Goal: Transaction & Acquisition: Book appointment/travel/reservation

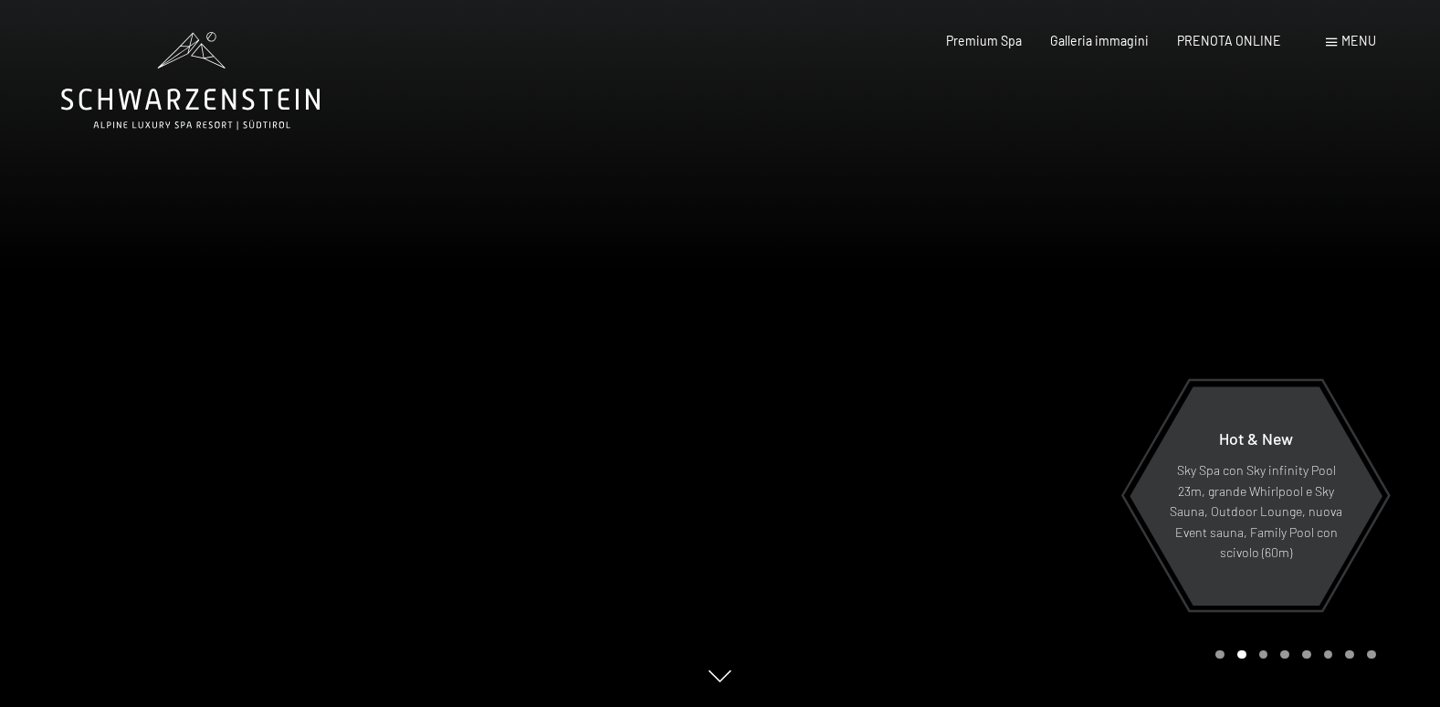
click at [1209, 50] on div "Prenotazione Richiesta Premium Spa Galleria immagini PRENOTA ONLINE Menu DE IT …" at bounding box center [1132, 41] width 486 height 18
click at [1208, 47] on div "PRENOTA ONLINE" at bounding box center [1229, 38] width 104 height 18
click at [1204, 32] on span "PRENOTA ONLINE" at bounding box center [1229, 38] width 104 height 16
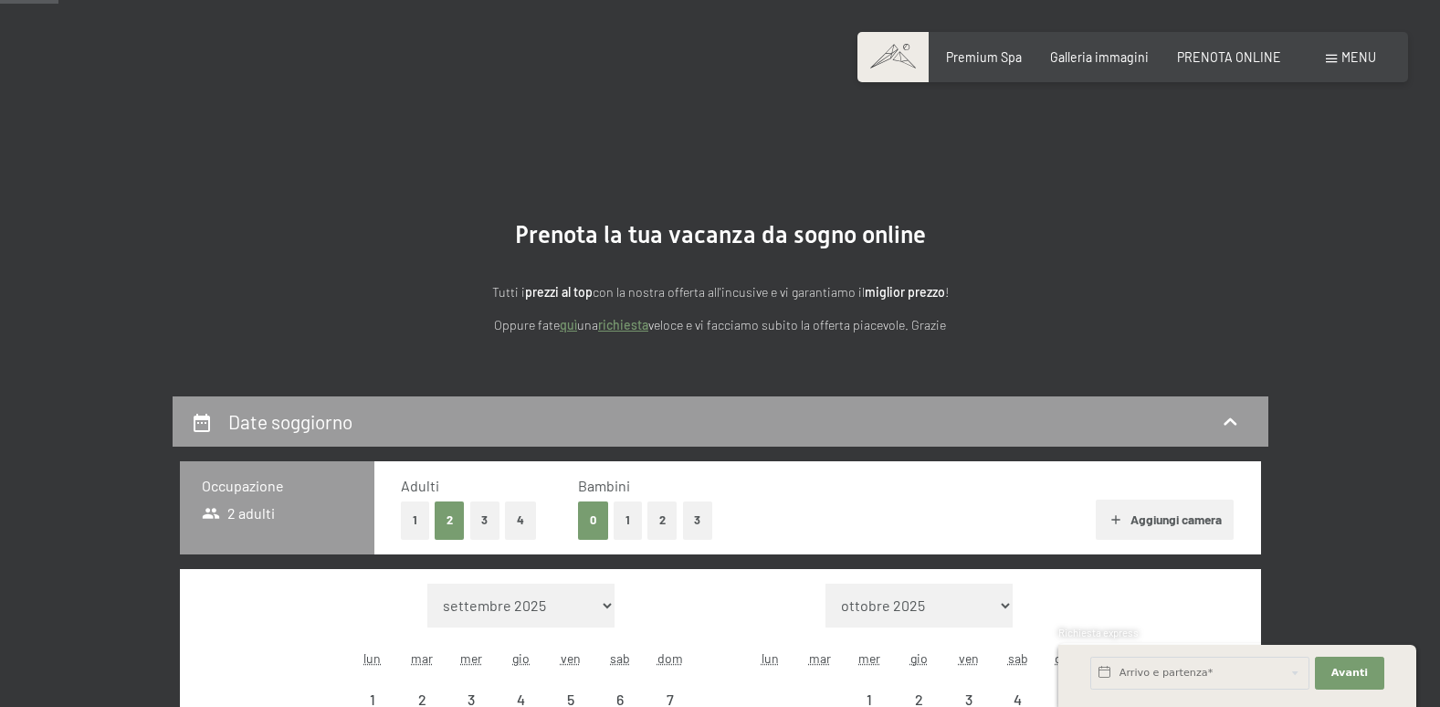
scroll to position [395, 0]
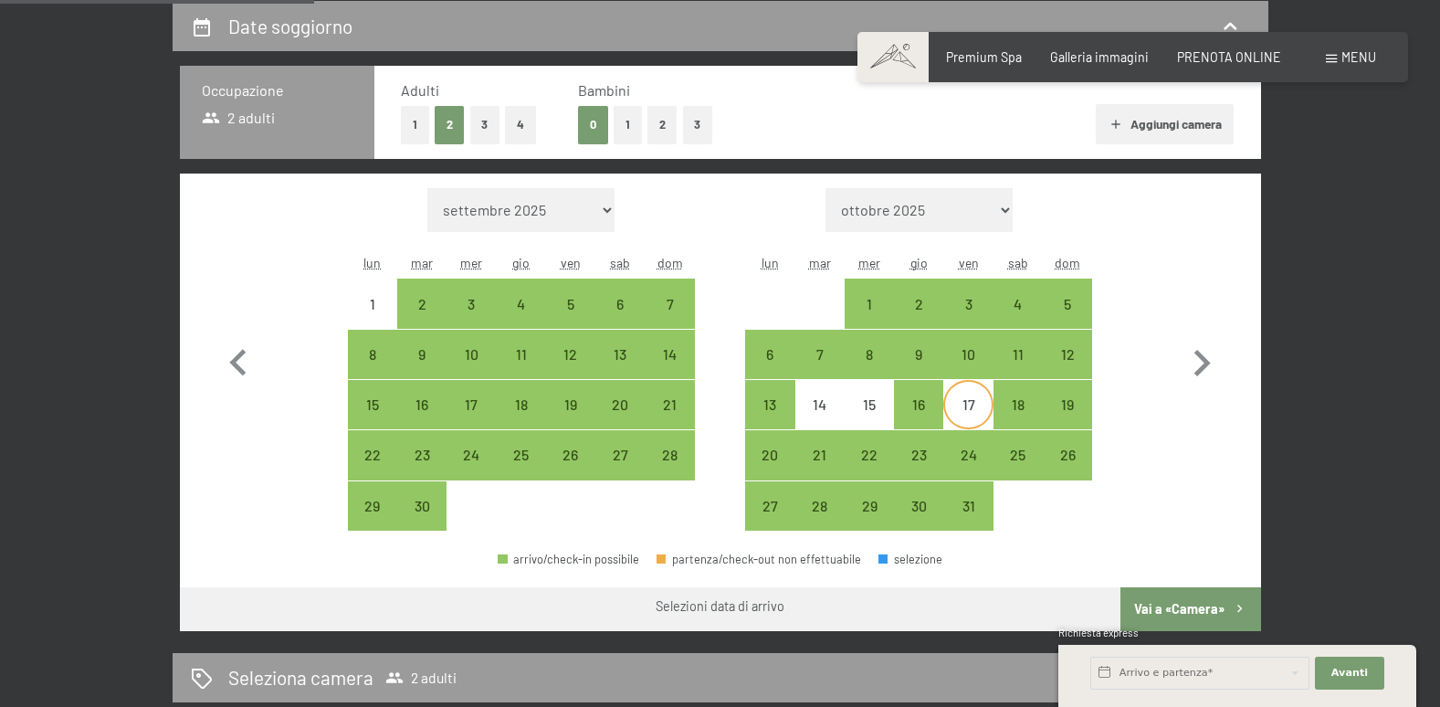
click at [957, 410] on div "17" at bounding box center [968, 420] width 46 height 46
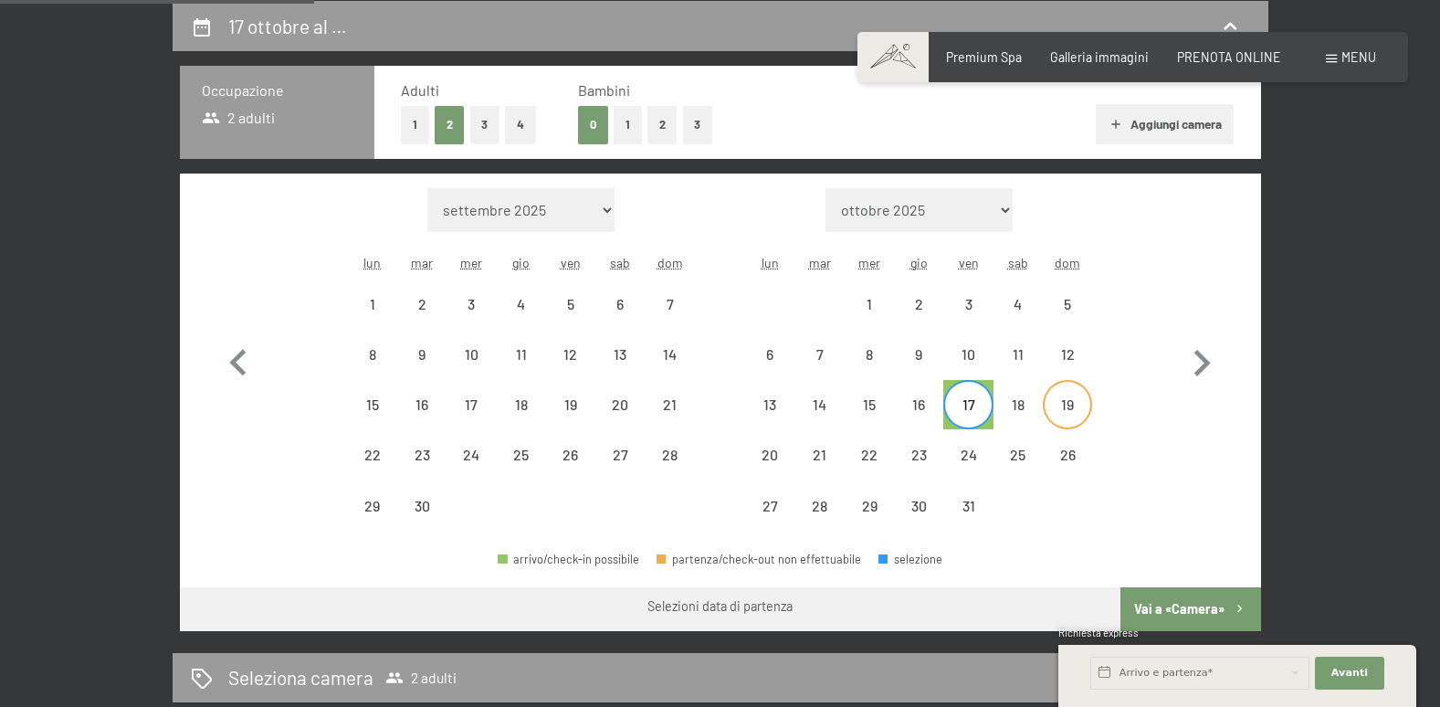
click at [1059, 416] on div "19" at bounding box center [1067, 420] width 46 height 46
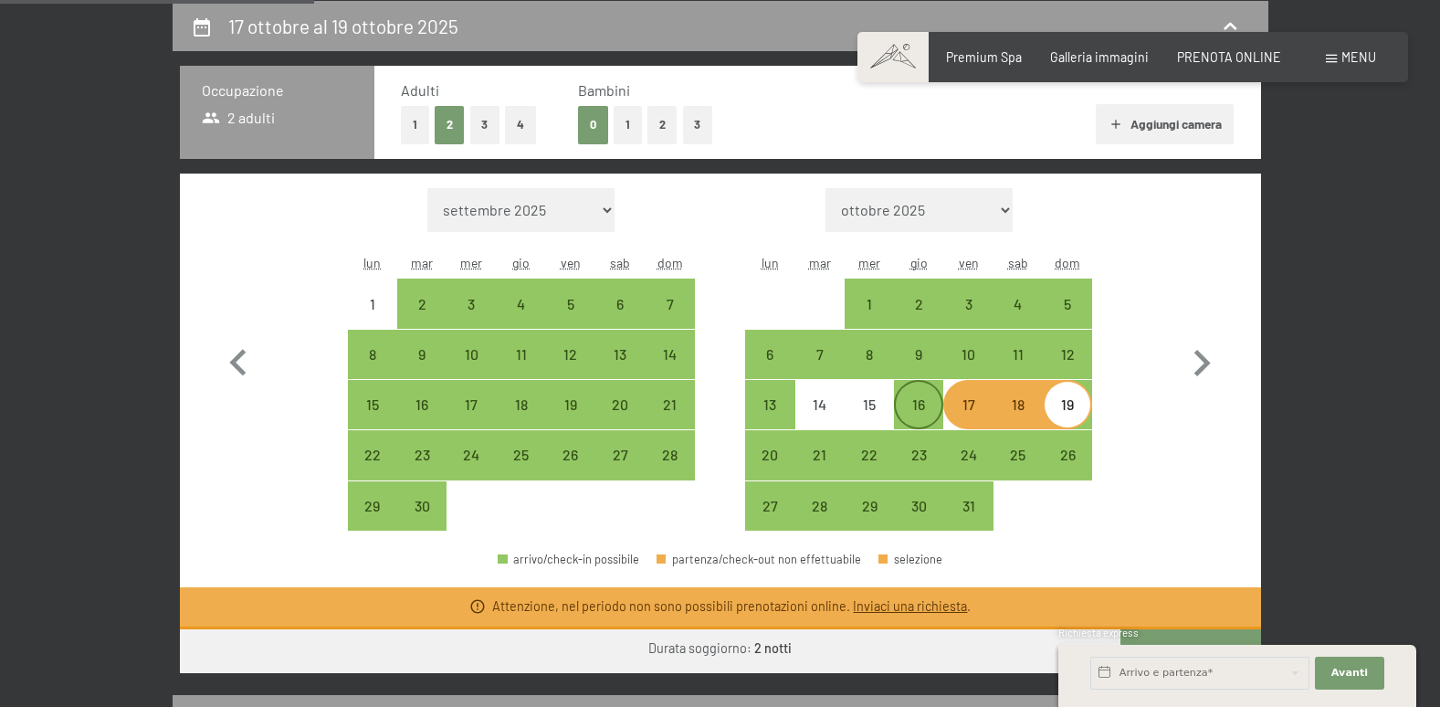
click at [934, 385] on div "16" at bounding box center [918, 404] width 49 height 49
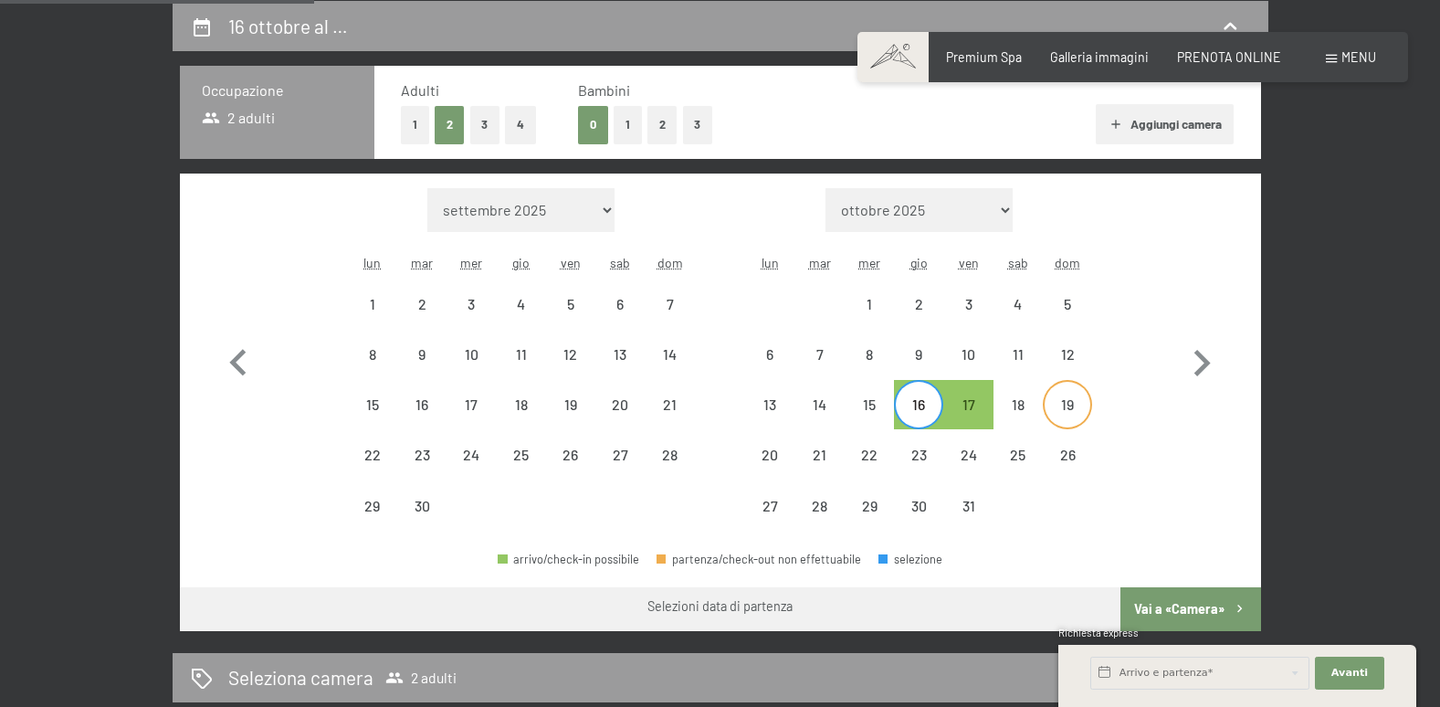
click at [1063, 406] on div "19" at bounding box center [1067, 420] width 46 height 46
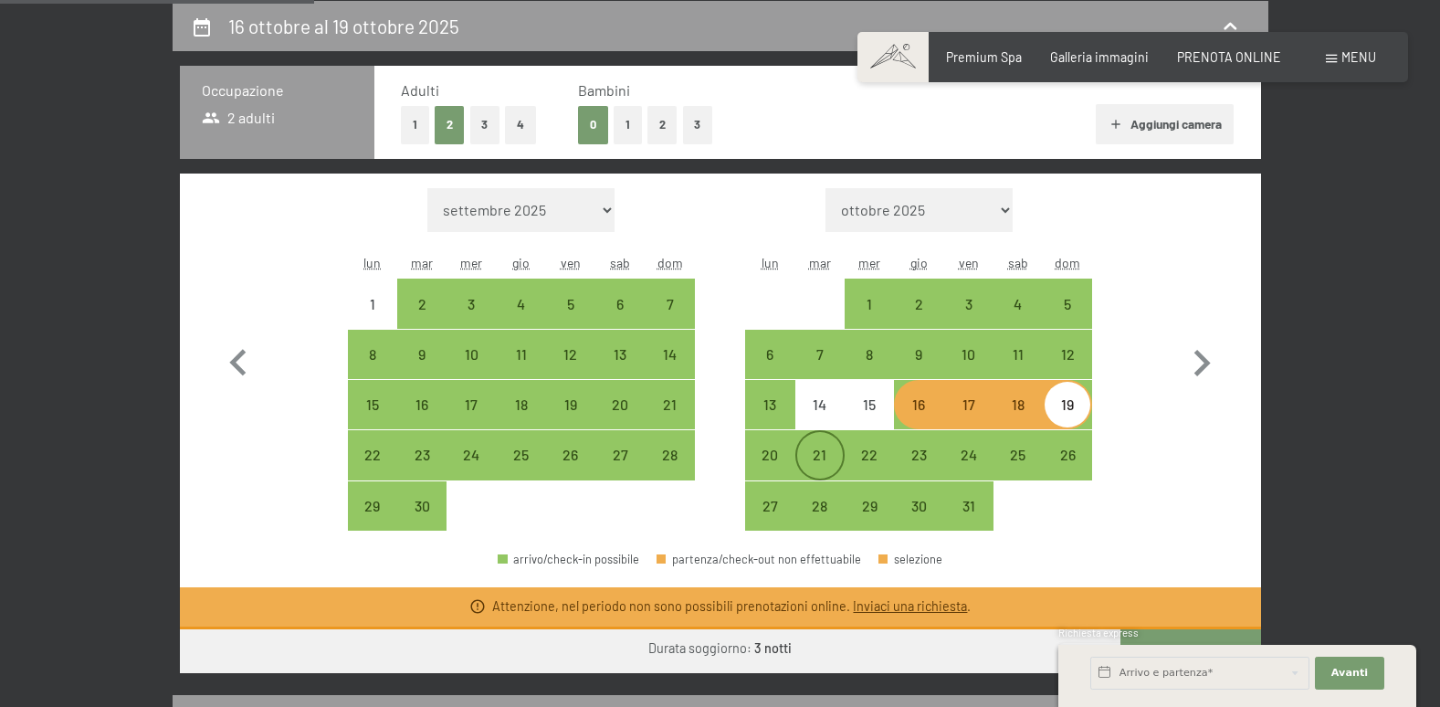
drag, startPoint x: 830, startPoint y: 457, endPoint x: 842, endPoint y: 456, distance: 11.9
click at [830, 457] on div "21" at bounding box center [820, 470] width 46 height 46
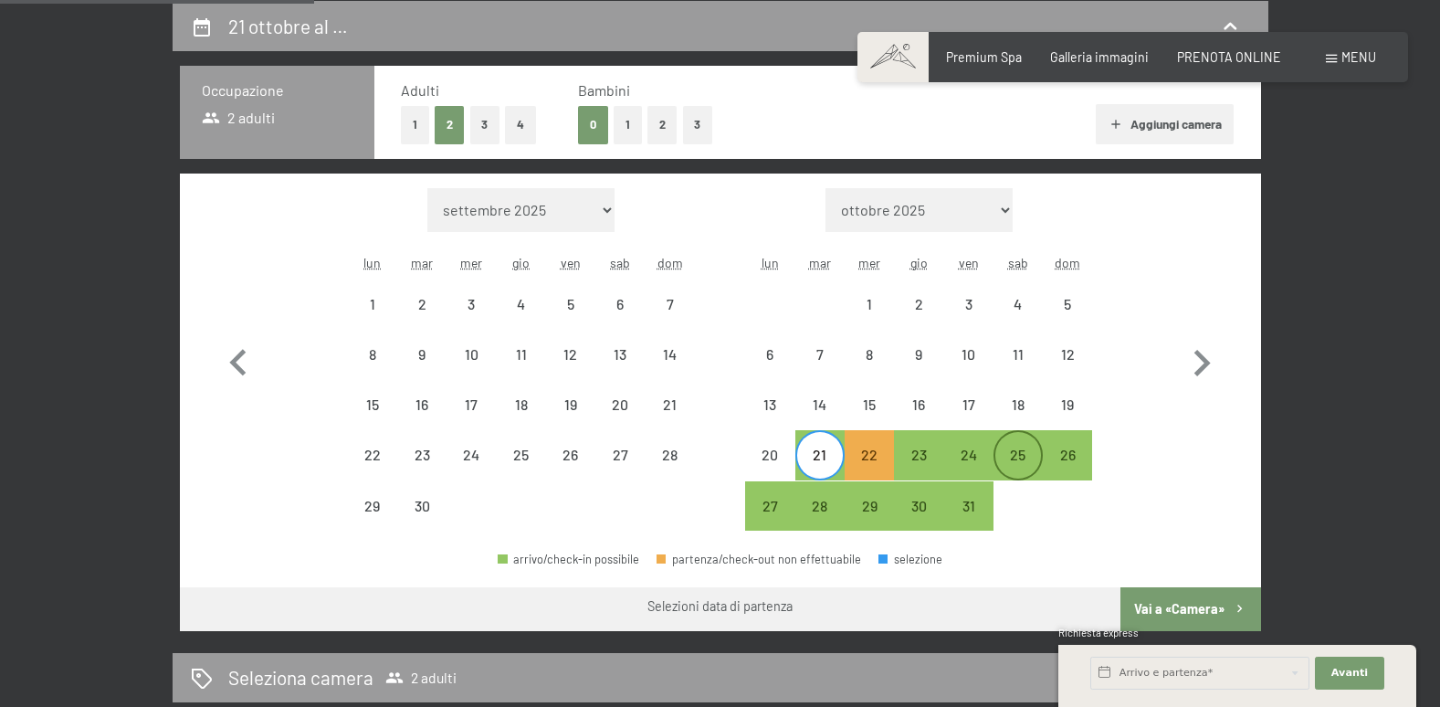
click at [1003, 455] on div "25" at bounding box center [1018, 470] width 46 height 46
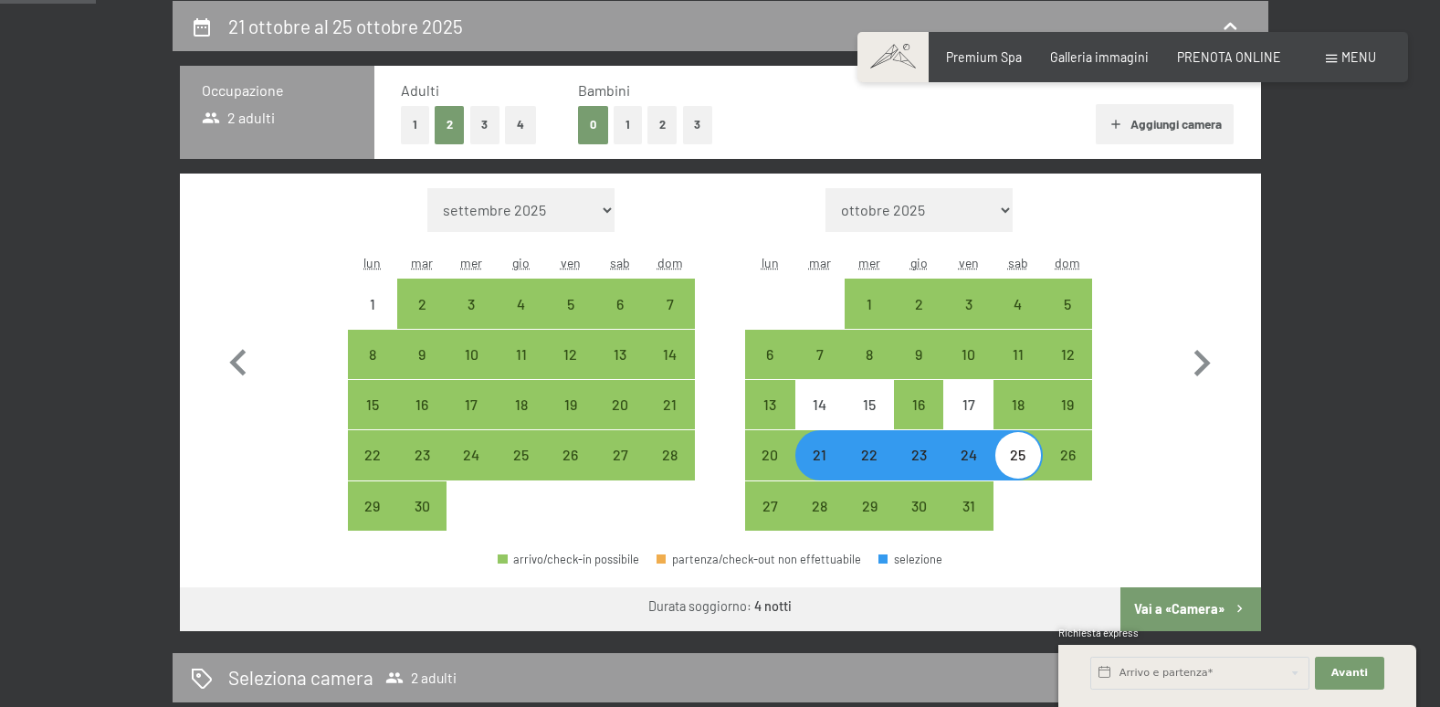
click at [626, 130] on button "1" at bounding box center [627, 124] width 28 height 37
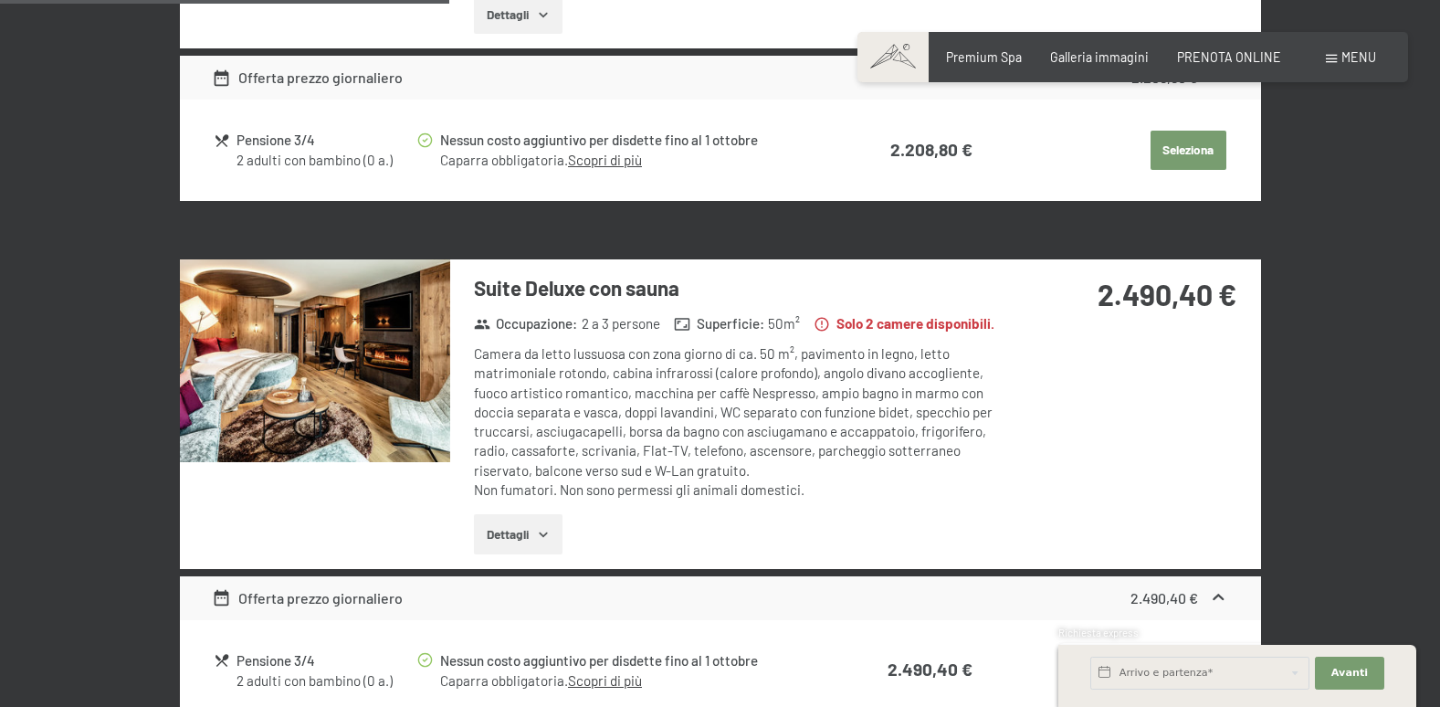
scroll to position [0, 0]
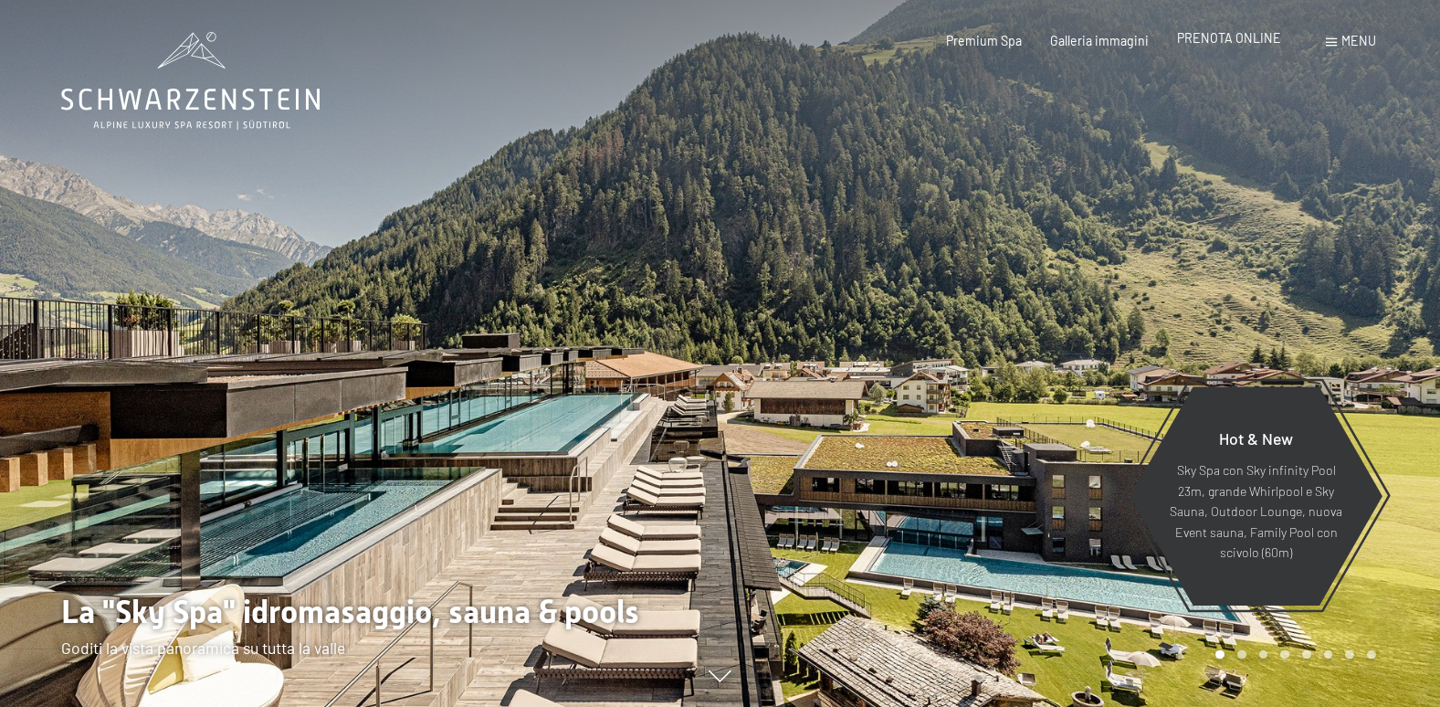
click at [1230, 44] on span "PRENOTA ONLINE" at bounding box center [1229, 38] width 104 height 16
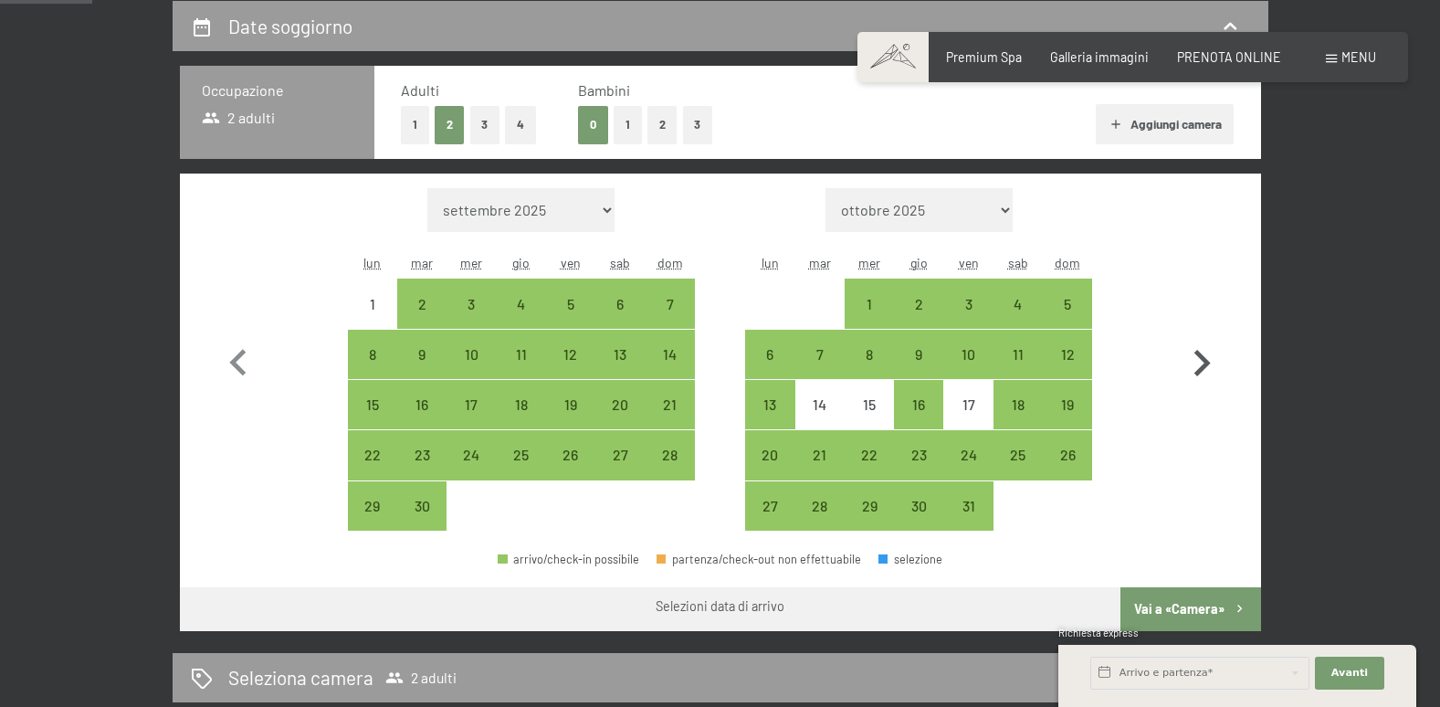
click at [1210, 361] on icon "button" at bounding box center [1201, 363] width 53 height 53
select select "[DATE]"
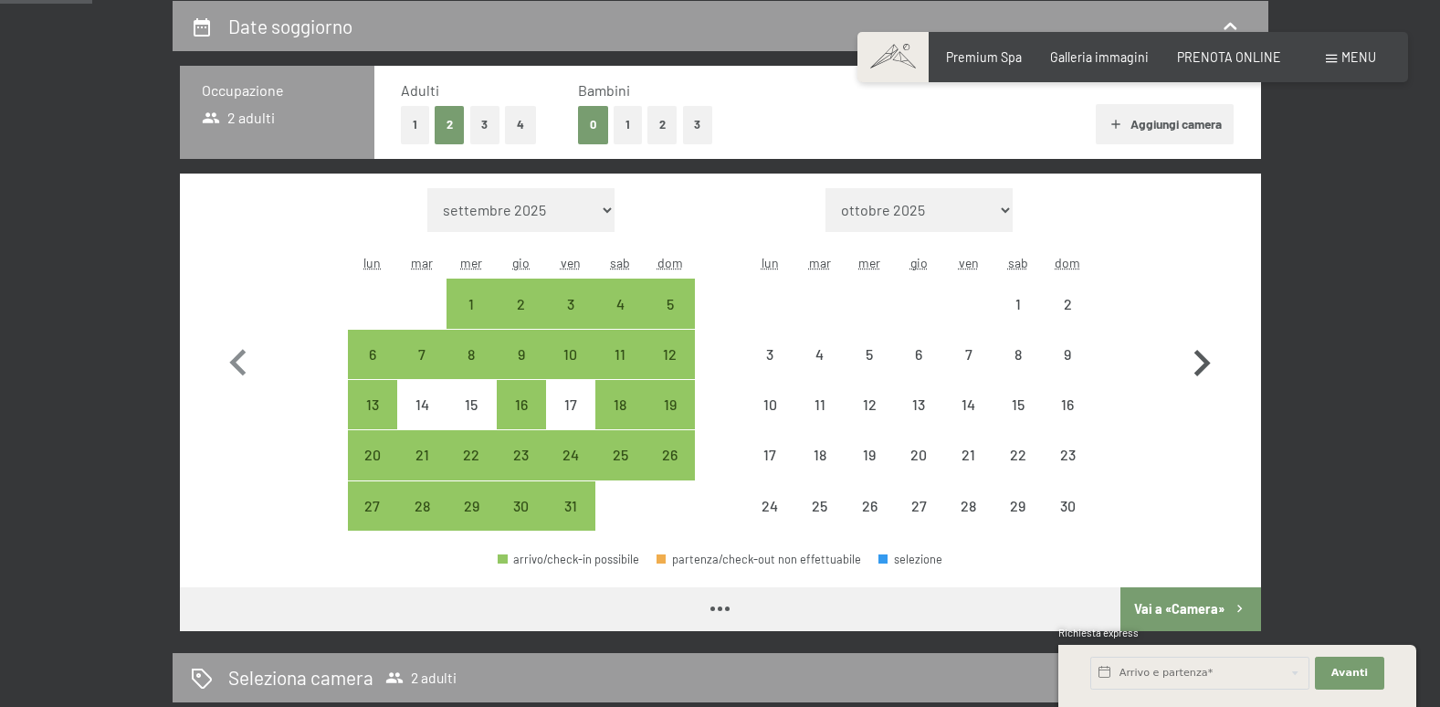
click at [1210, 361] on icon "button" at bounding box center [1201, 363] width 53 height 53
select select "[DATE]"
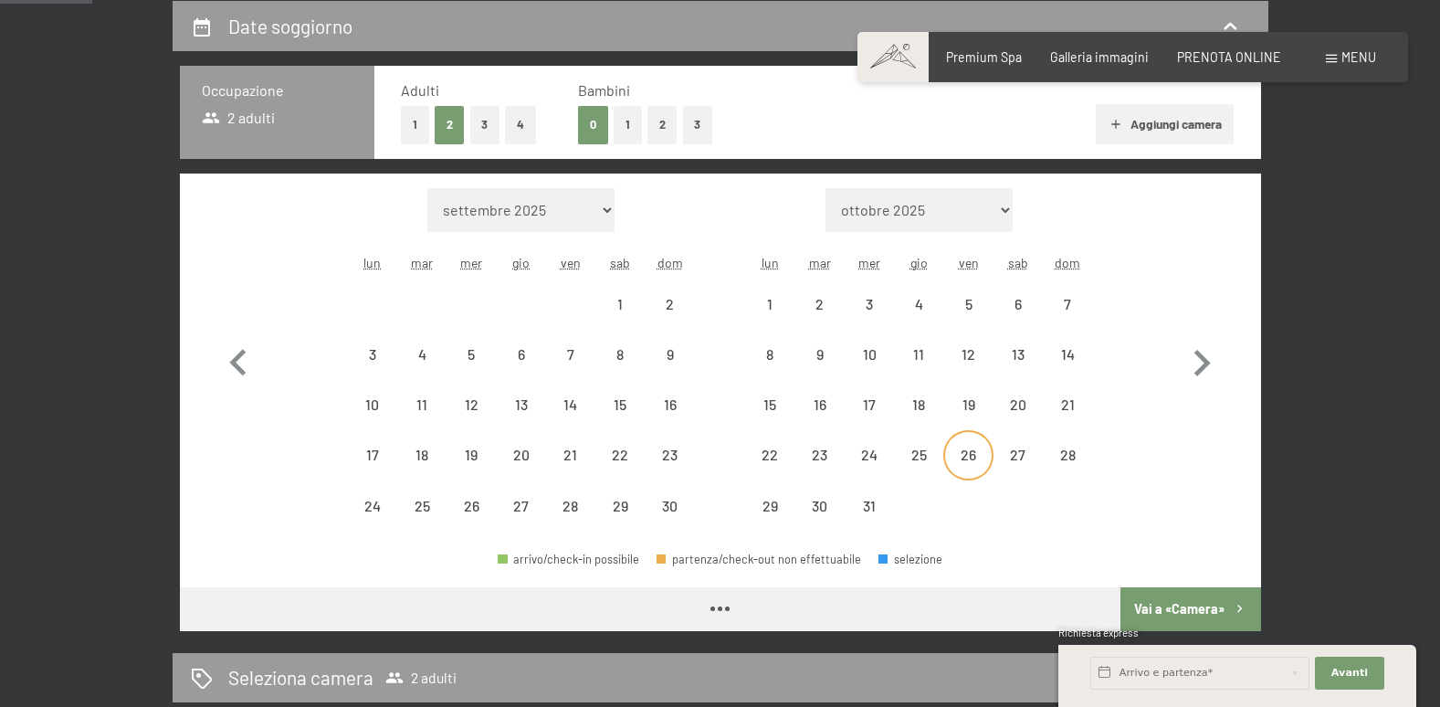
select select "[DATE]"
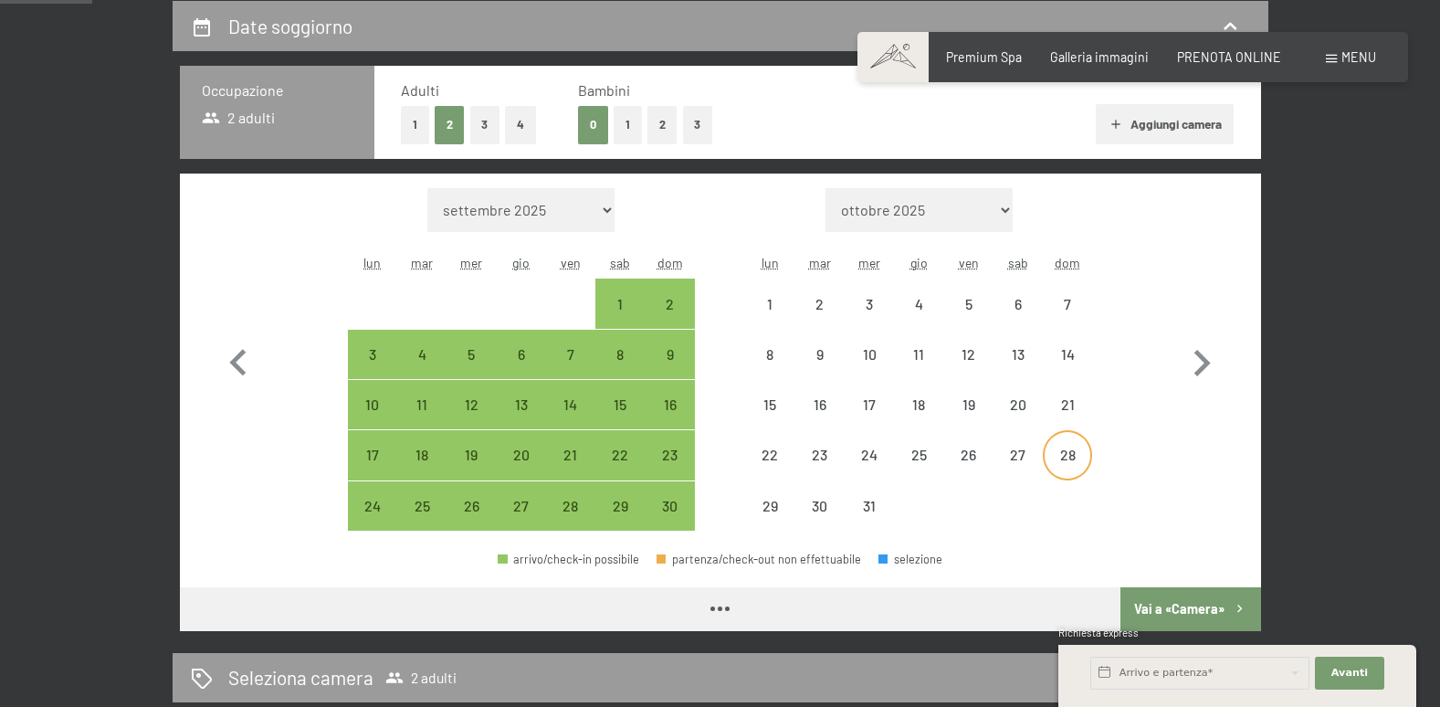
select select "[DATE]"
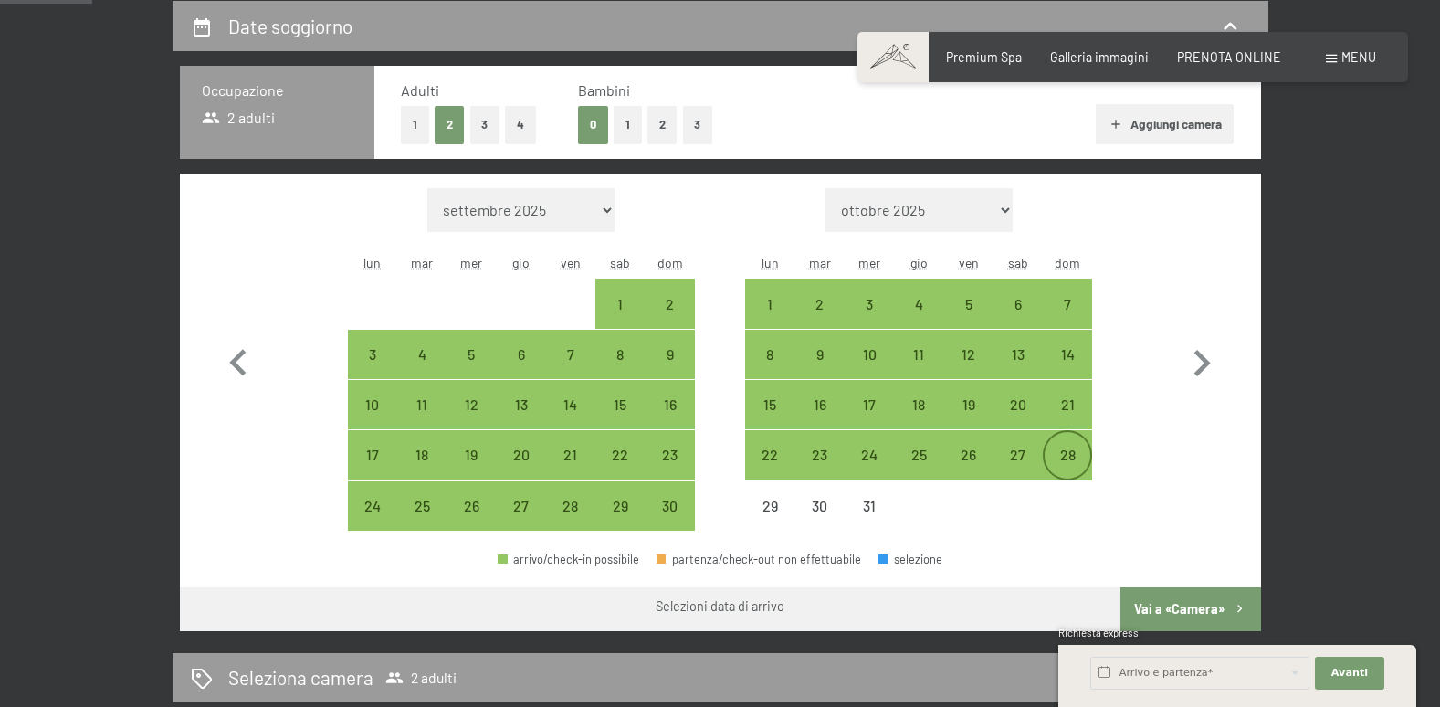
click at [1049, 458] on div "28" at bounding box center [1067, 470] width 46 height 46
select select "[DATE]"
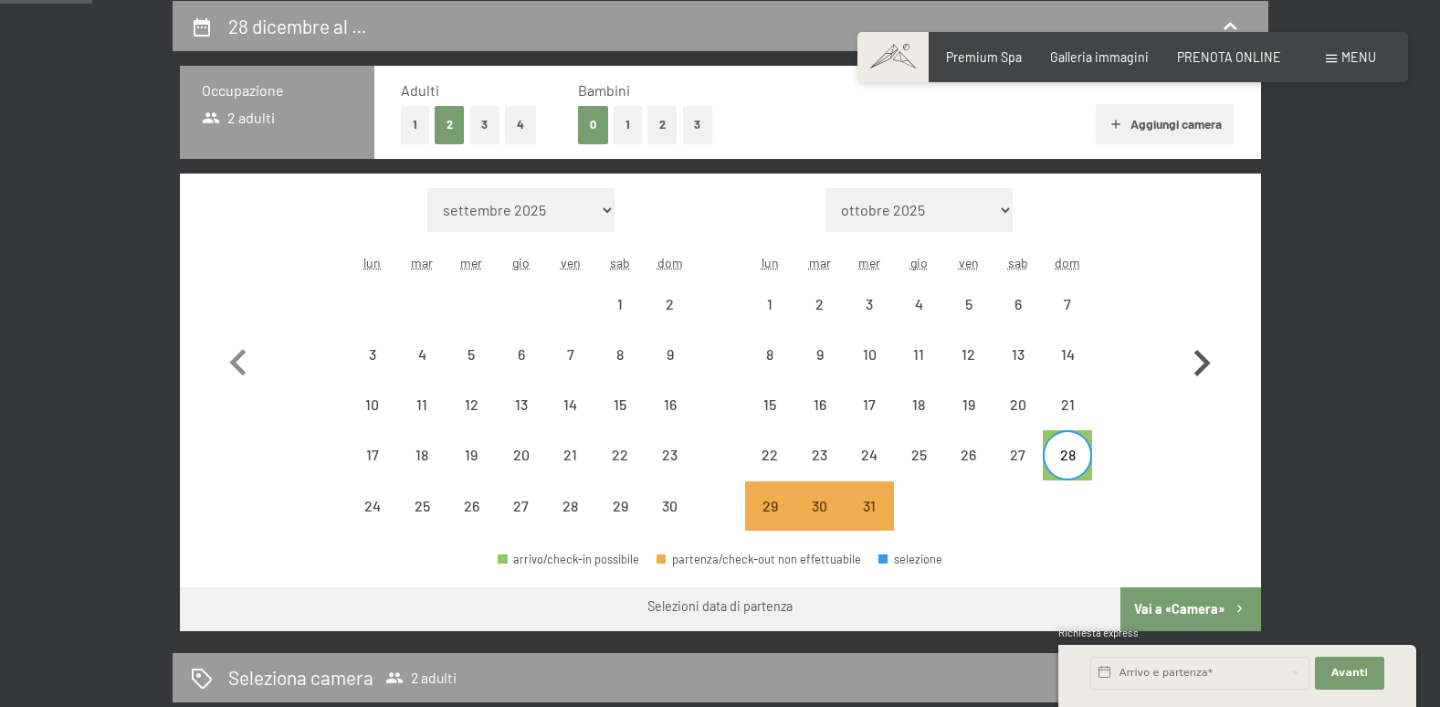
click at [1210, 365] on icon "button" at bounding box center [1201, 363] width 53 height 53
select select "[DATE]"
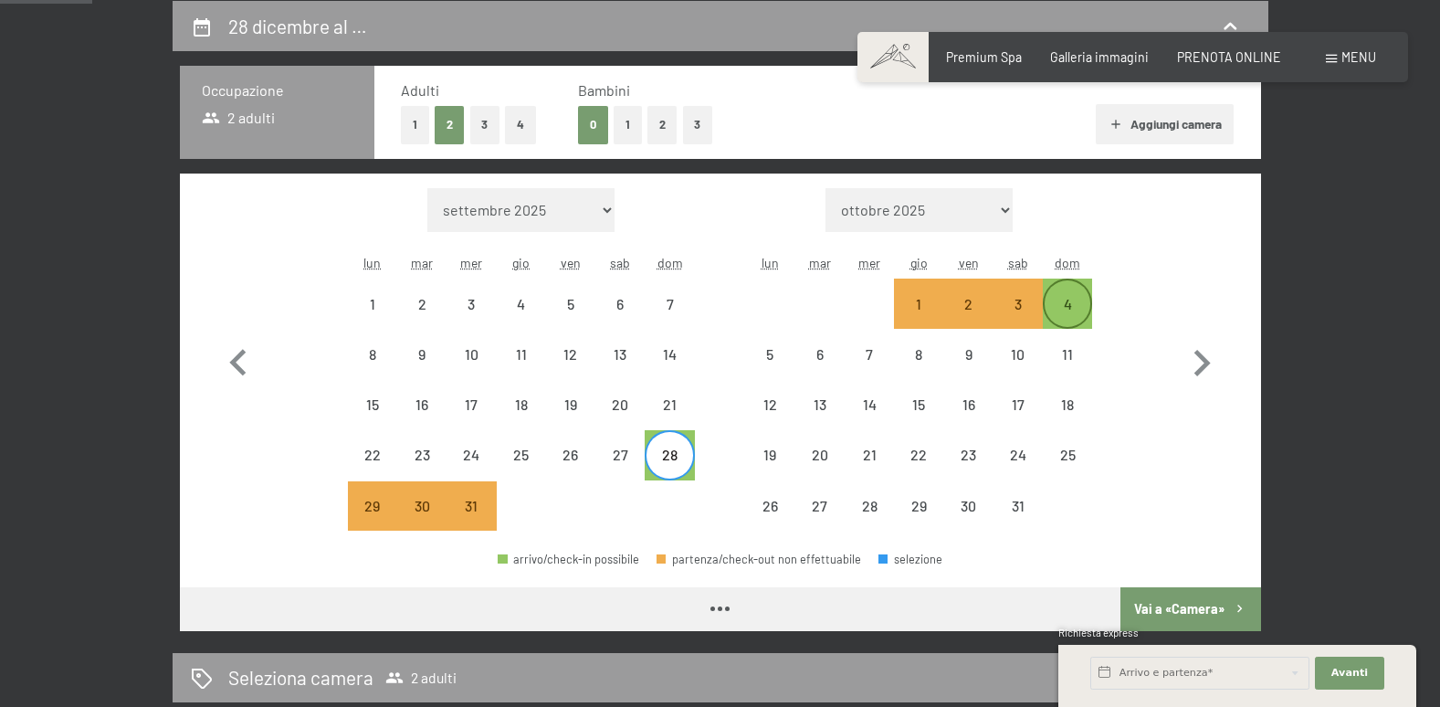
select select "[DATE]"
click at [1072, 316] on div "4" at bounding box center [1067, 320] width 46 height 46
select select "[DATE]"
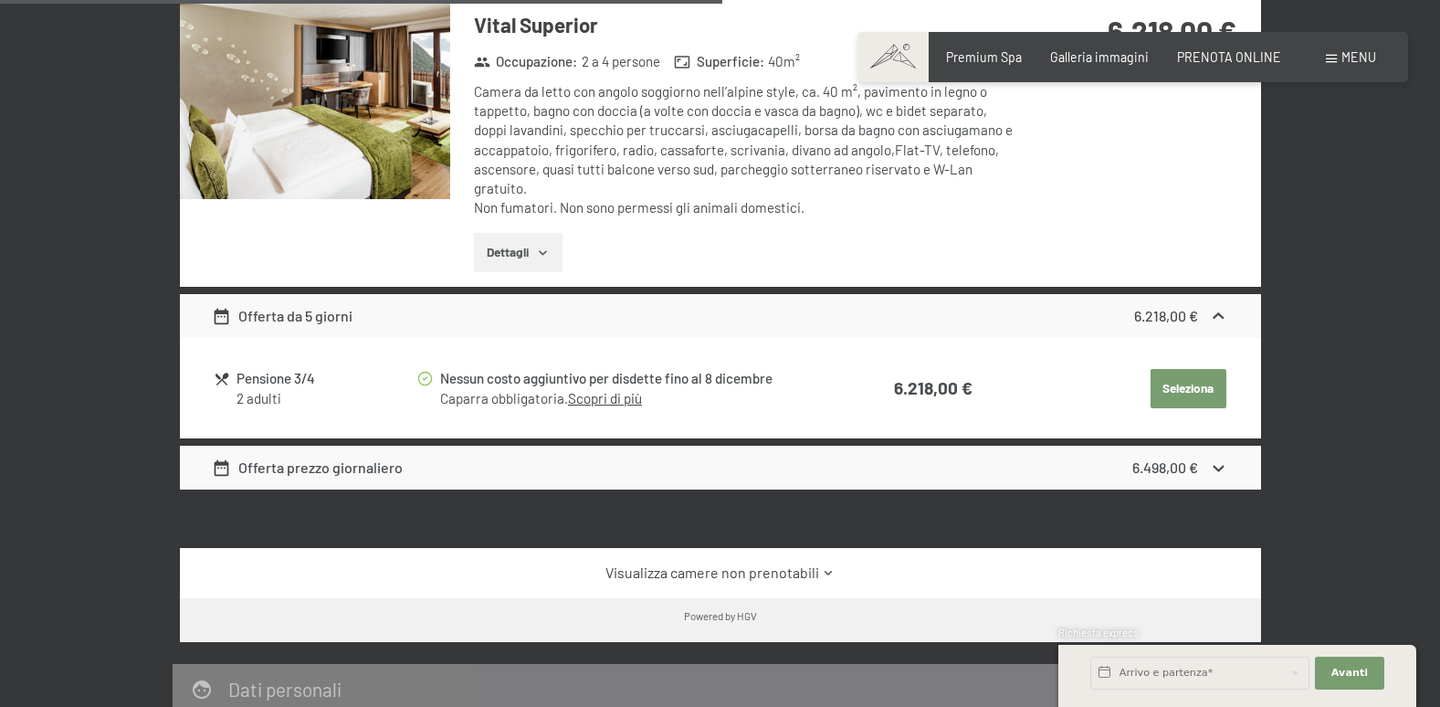
scroll to position [791, 0]
